Goal: Obtain resource: Download file/media

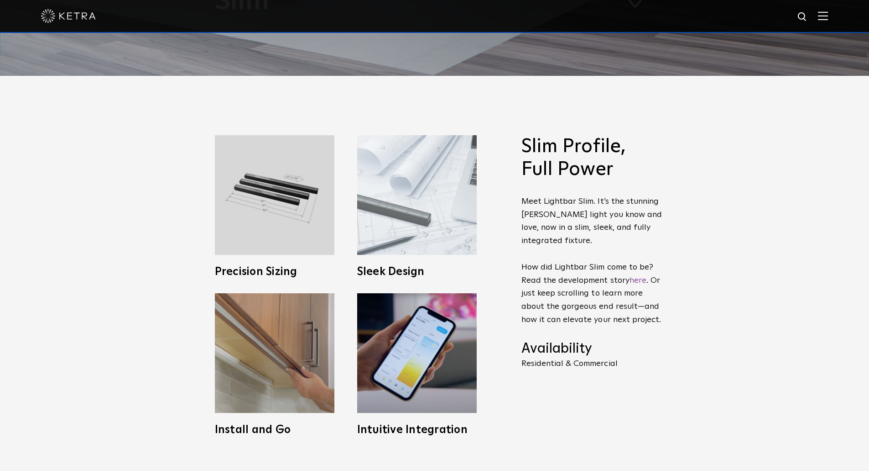
scroll to position [411, 0]
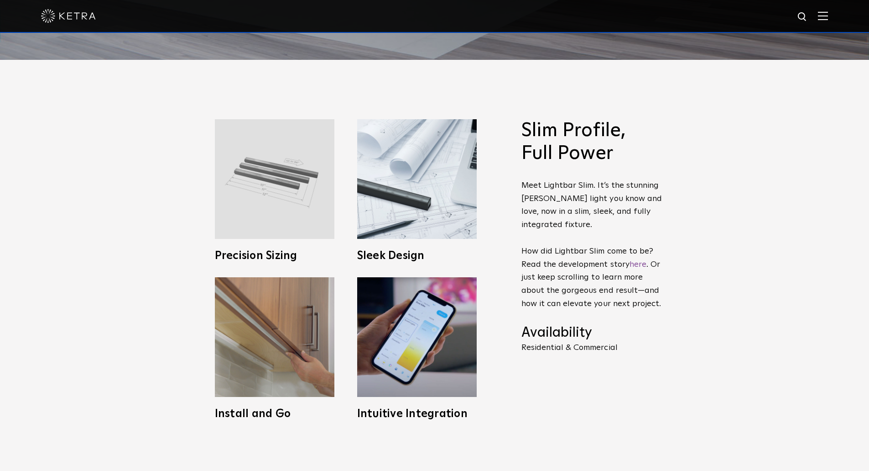
click at [277, 215] on img at bounding box center [275, 179] width 120 height 120
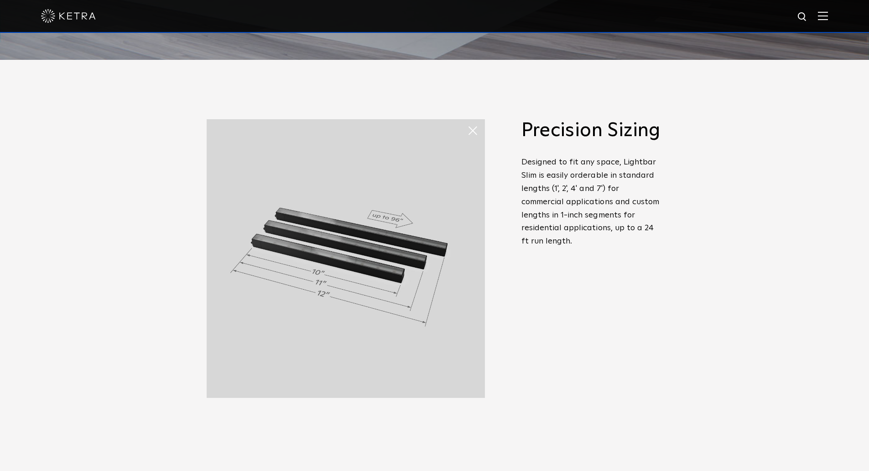
click at [513, 315] on span "Slim Profile, Full Power Meet Lightbar Slim. It’s the stunning Ketra light you …" at bounding box center [585, 269] width 155 height 300
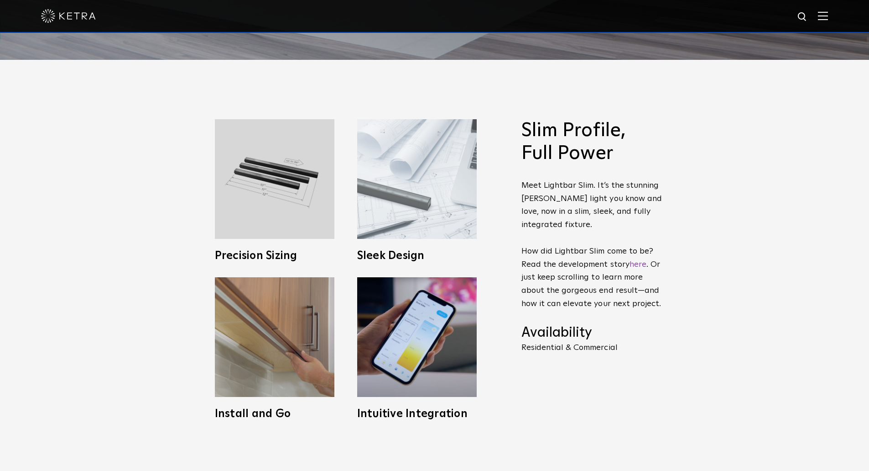
click at [396, 197] on img at bounding box center [417, 179] width 120 height 120
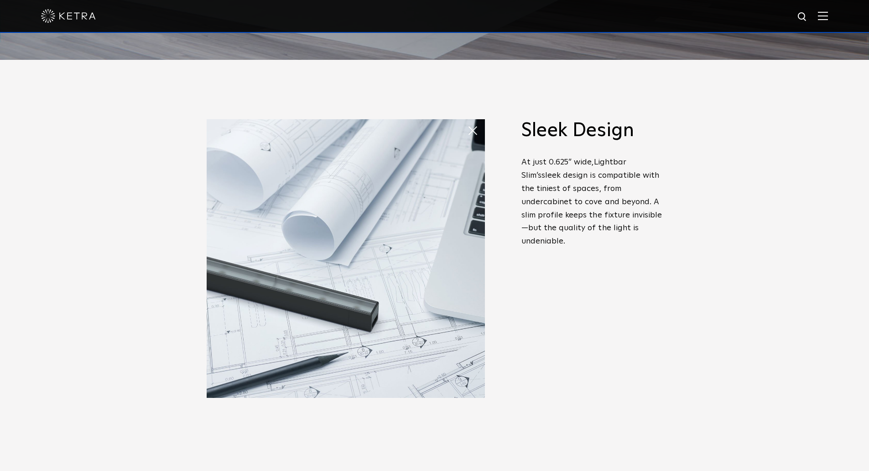
click at [584, 356] on div "Slim Profile, Full Power Meet Lightbar Slim. It’s the stunning Ketra light you …" at bounding box center [592, 246] width 141 height 254
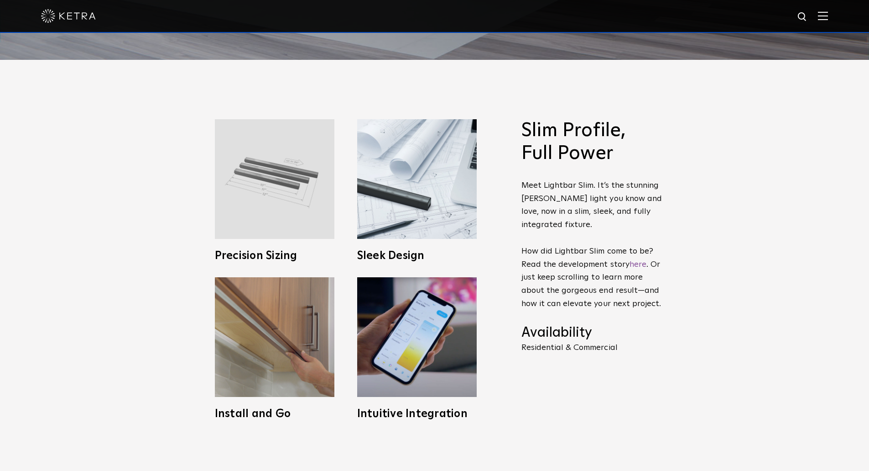
click at [297, 193] on img at bounding box center [275, 179] width 120 height 120
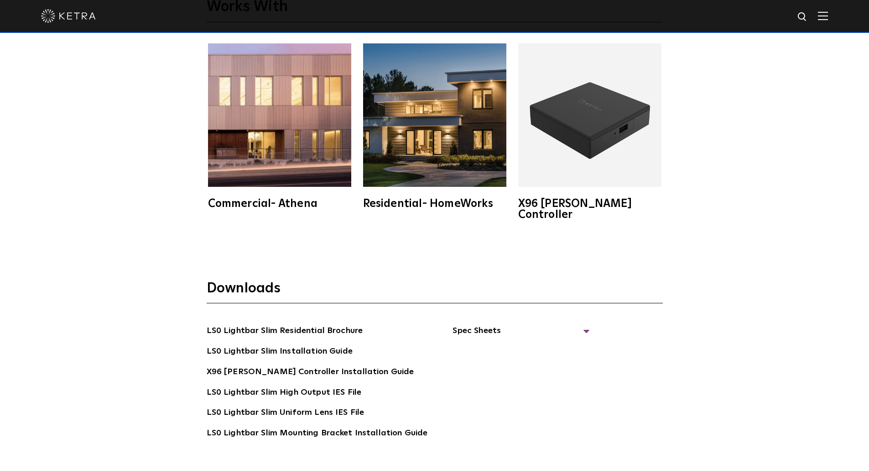
scroll to position [1825, 0]
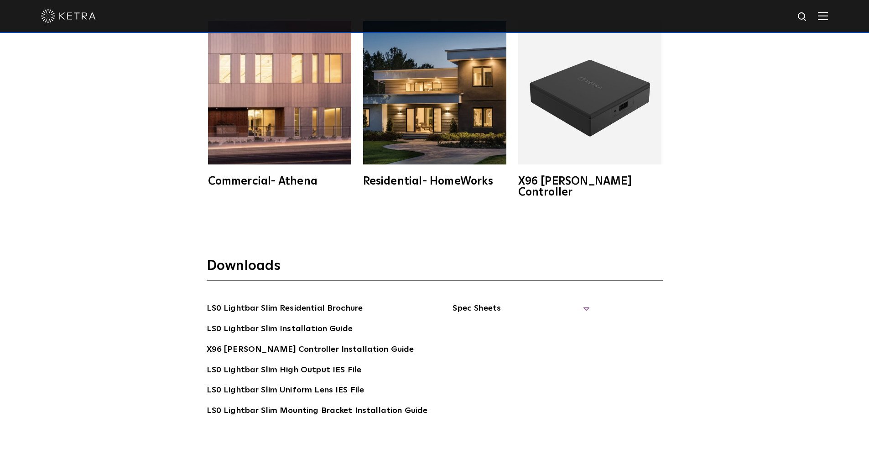
click at [464, 302] on span "Spec Sheets" at bounding box center [521, 312] width 137 height 20
click at [475, 322] on link "LS0 Lightbar Slim Spec Sheet" at bounding box center [522, 329] width 117 height 15
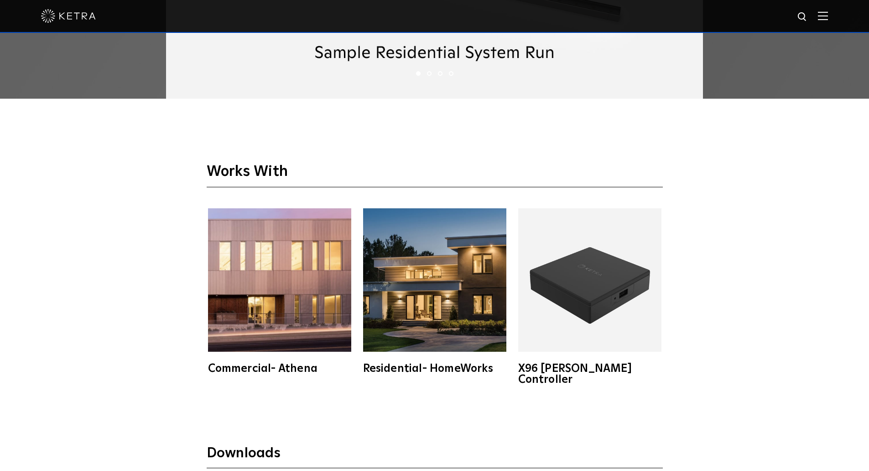
scroll to position [1689, 0]
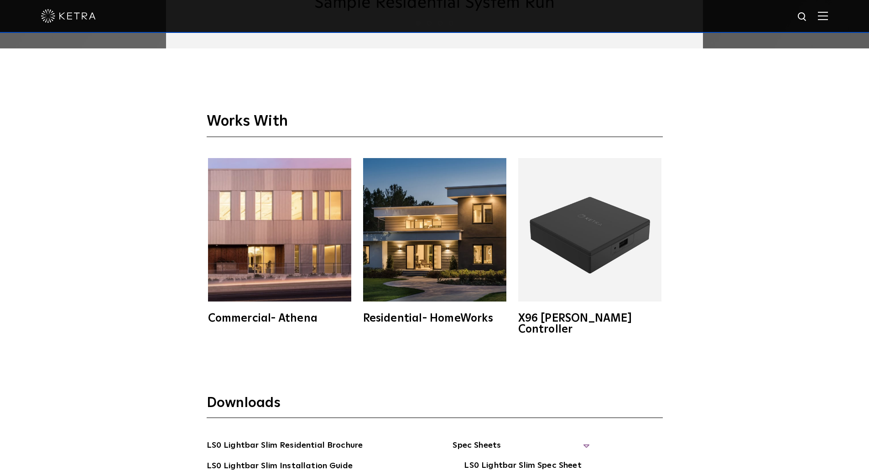
click at [596, 246] on img at bounding box center [589, 229] width 143 height 143
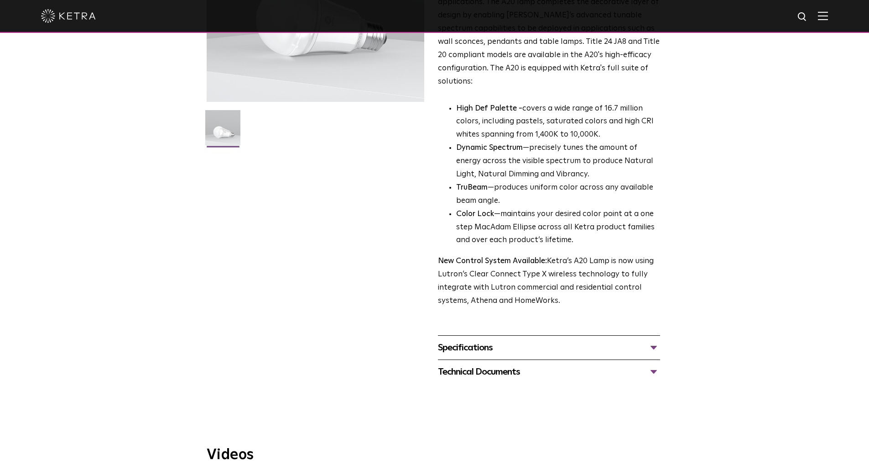
scroll to position [91, 0]
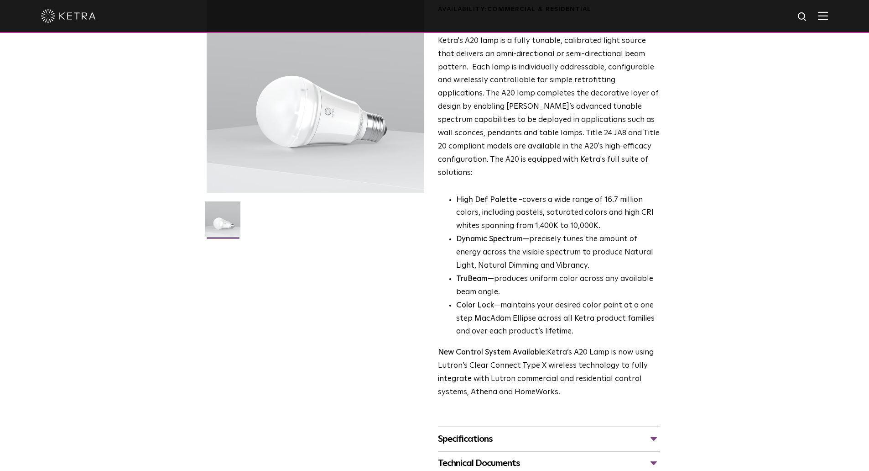
click at [460, 431] on div "Specifications" at bounding box center [549, 438] width 222 height 15
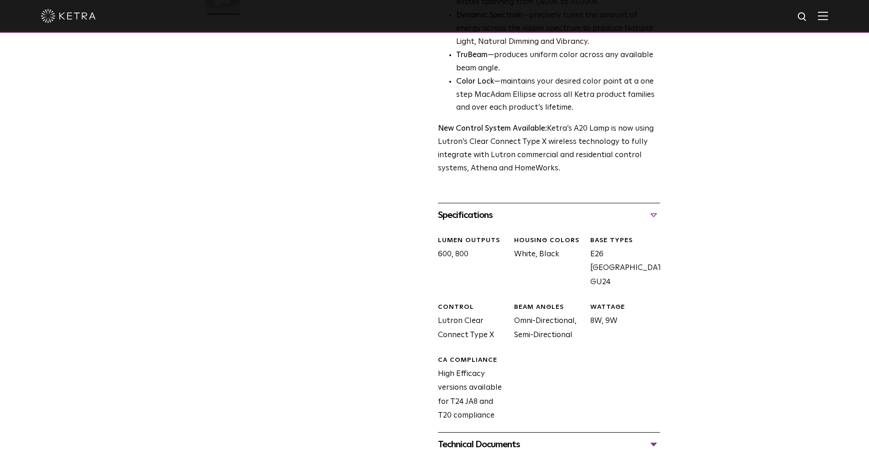
scroll to position [365, 0]
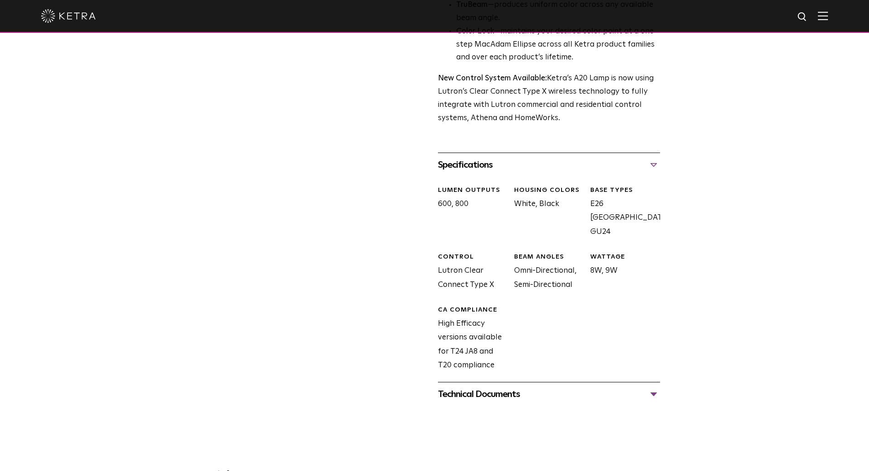
click at [454, 387] on div "Technical Documents" at bounding box center [549, 394] width 222 height 15
click at [466, 418] on link "A20 Specification Sheet" at bounding box center [483, 422] width 90 height 8
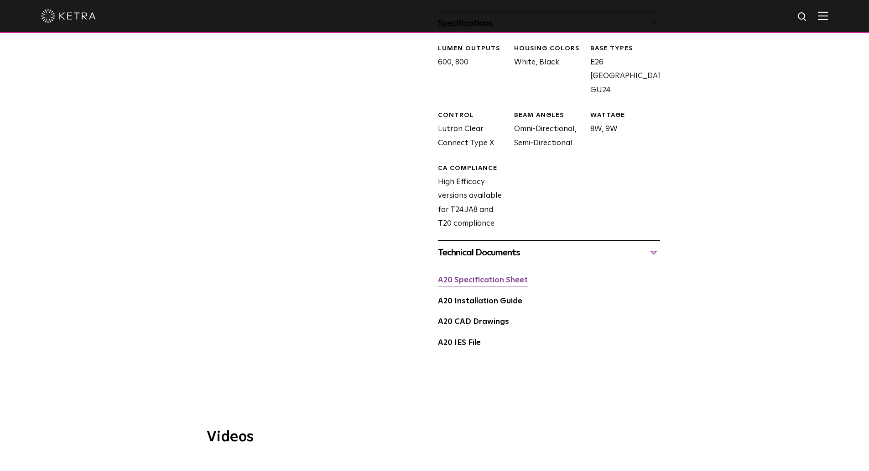
scroll to position [502, 0]
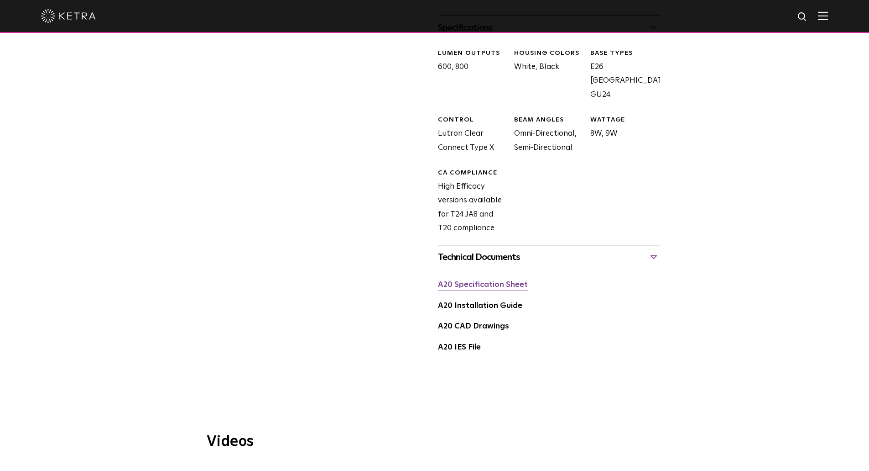
click at [523, 281] on link "A20 Specification Sheet" at bounding box center [483, 285] width 90 height 8
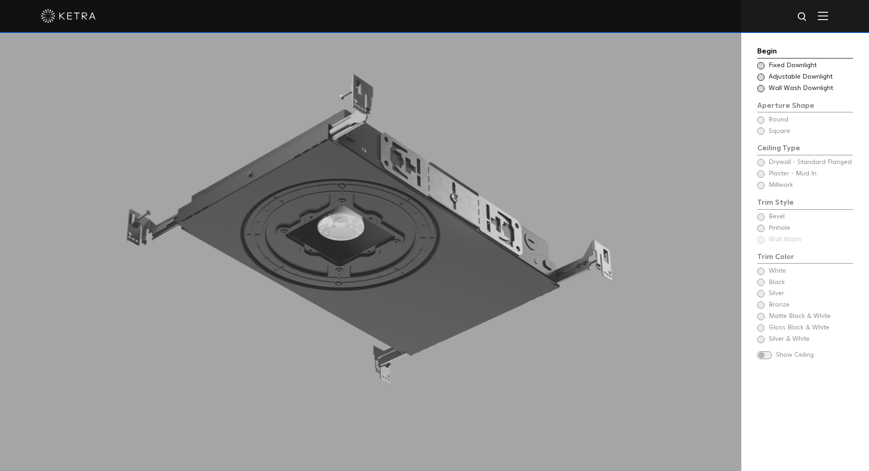
scroll to position [913, 0]
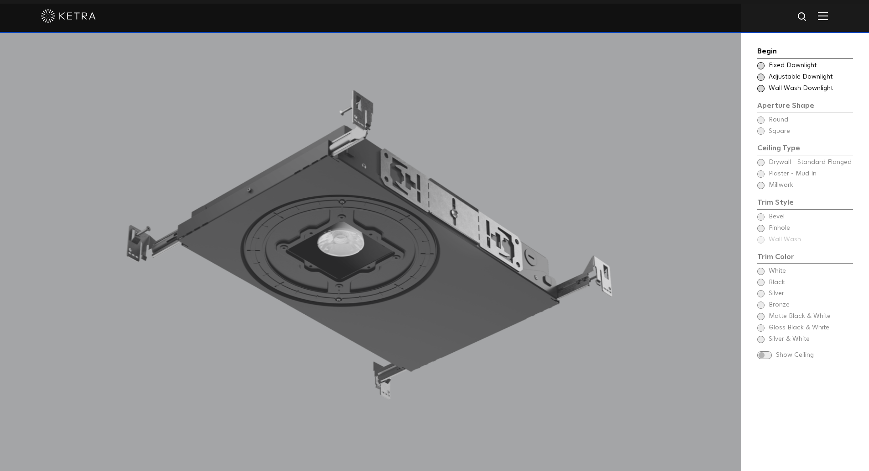
click at [764, 63] on div "Choose Aperture Shape Fixed Downlight" at bounding box center [806, 65] width 96 height 9
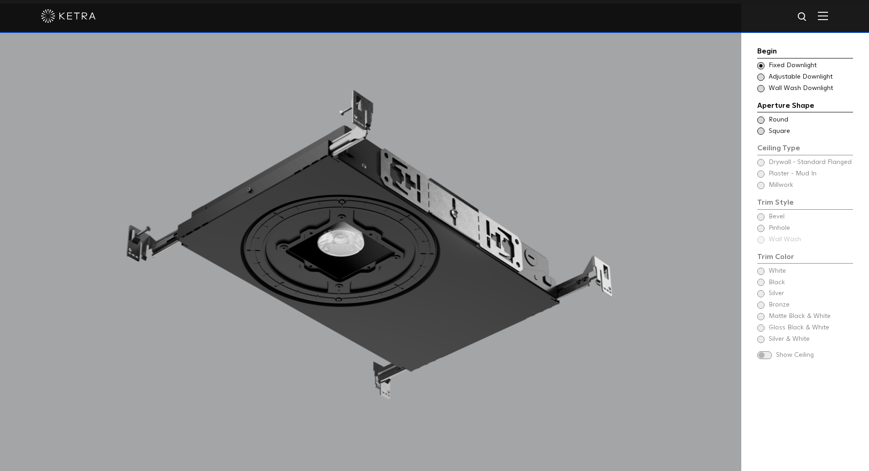
click at [763, 78] on span at bounding box center [761, 76] width 7 height 7
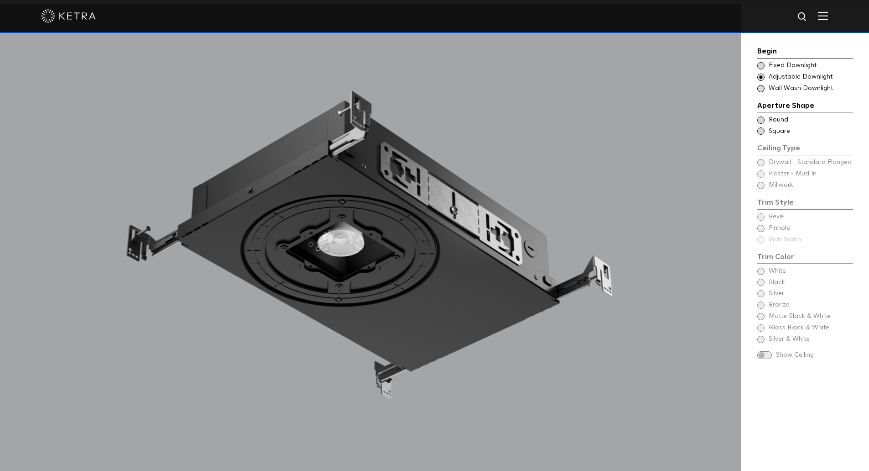
click at [758, 89] on span at bounding box center [761, 88] width 7 height 7
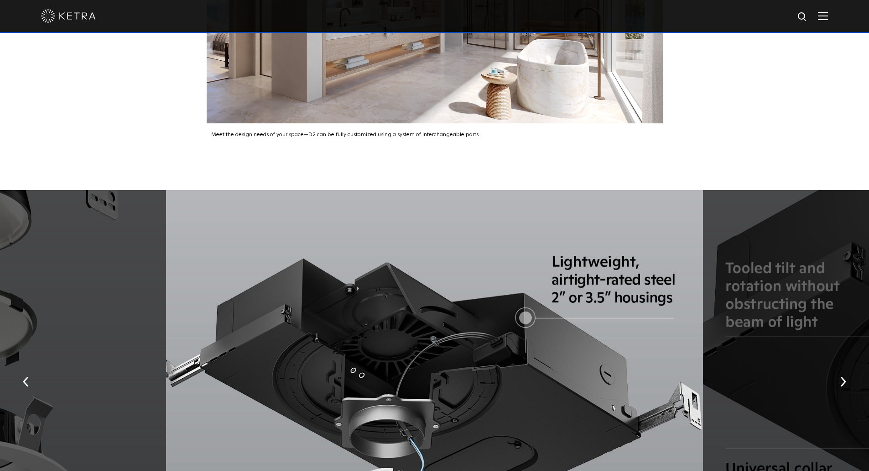
scroll to position [1597, 0]
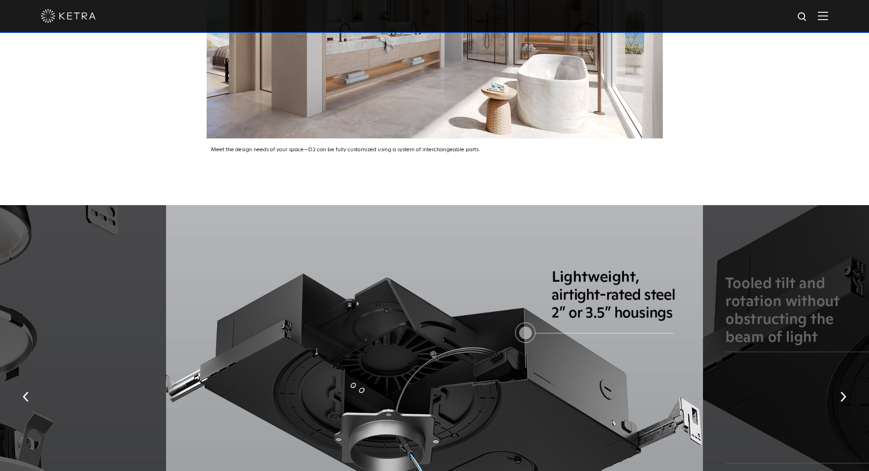
click at [759, 97] on div "Meet the design needs of your space—D2 can be fully customized using a system o…" at bounding box center [434, 14] width 869 height 382
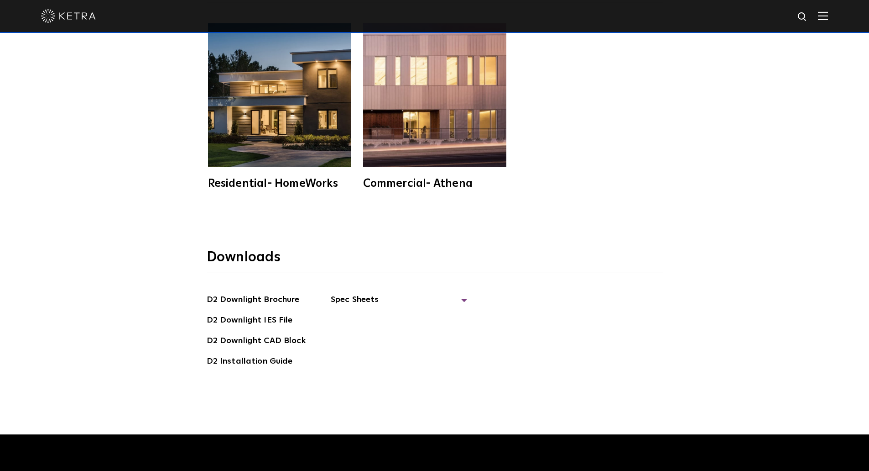
scroll to position [2578, 0]
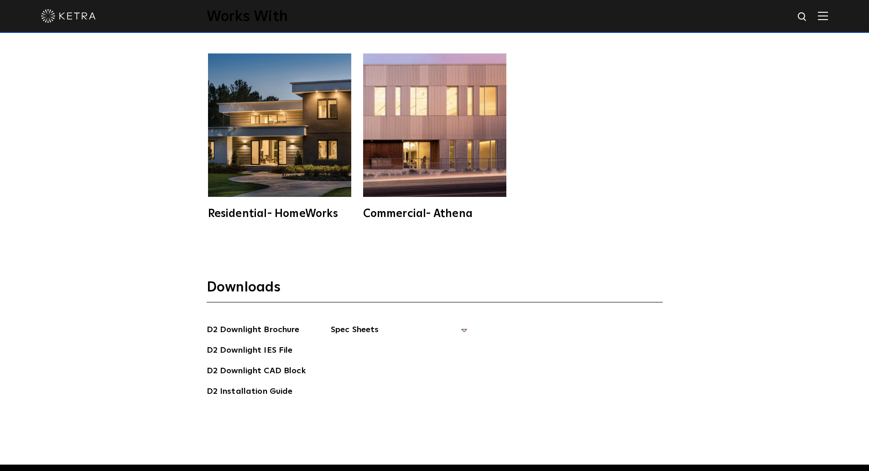
click at [343, 323] on span "Spec Sheets" at bounding box center [399, 333] width 137 height 20
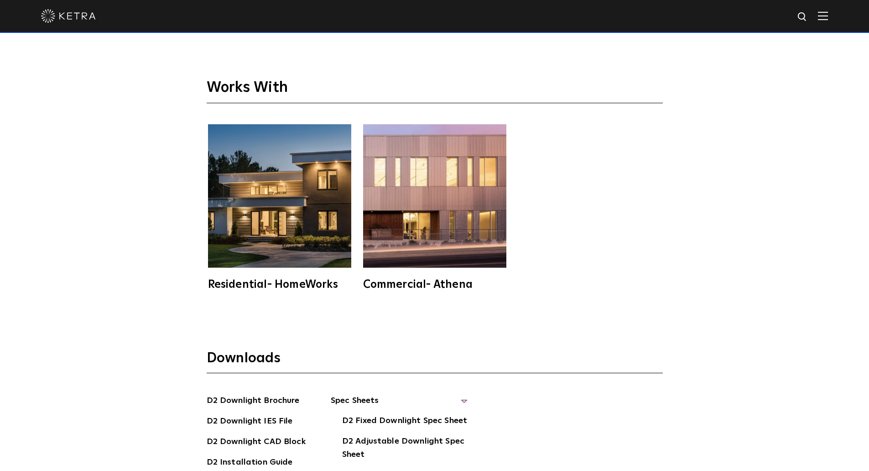
scroll to position [2395, 0]
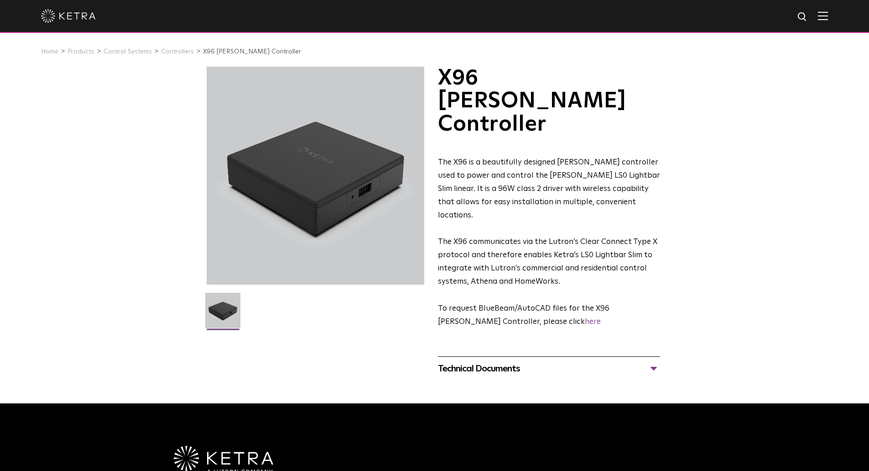
click at [507, 361] on div "Technical Documents" at bounding box center [549, 368] width 222 height 15
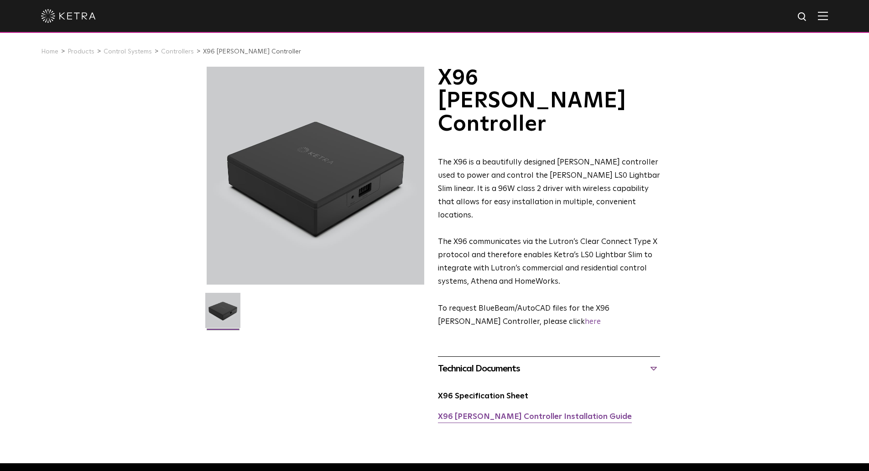
click at [513, 413] on link "X96 [PERSON_NAME] Controller Installation Guide" at bounding box center [535, 417] width 194 height 8
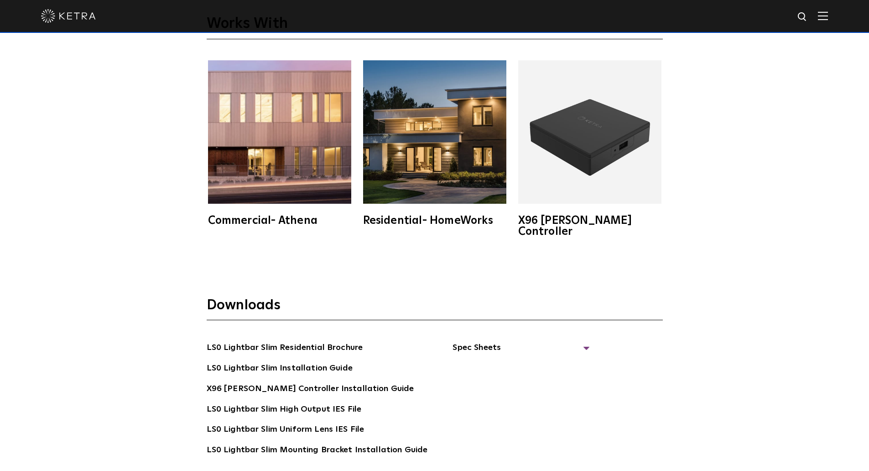
scroll to position [1871, 0]
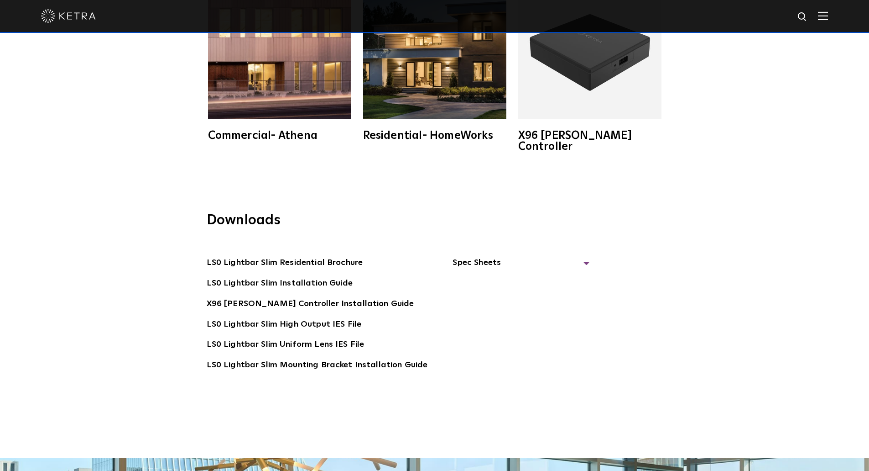
click at [478, 241] on section "Downloads LS0 Lightbar Slim Residential Brochure LS0 Lightbar Slim Installation…" at bounding box center [435, 304] width 456 height 187
click at [473, 256] on span "Spec Sheets" at bounding box center [521, 266] width 137 height 20
click at [480, 276] on link "LS0 Lightbar Slim Spec Sheet" at bounding box center [522, 283] width 117 height 15
